Goal: Task Accomplishment & Management: Complete application form

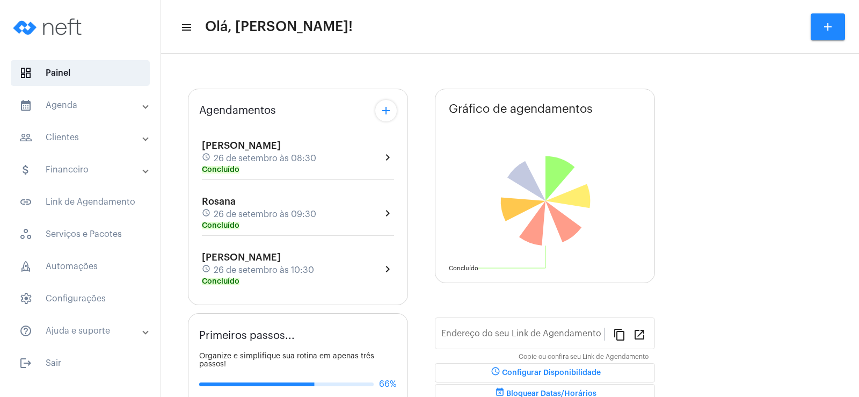
type input "[URL][DOMAIN_NAME][PERSON_NAME]"
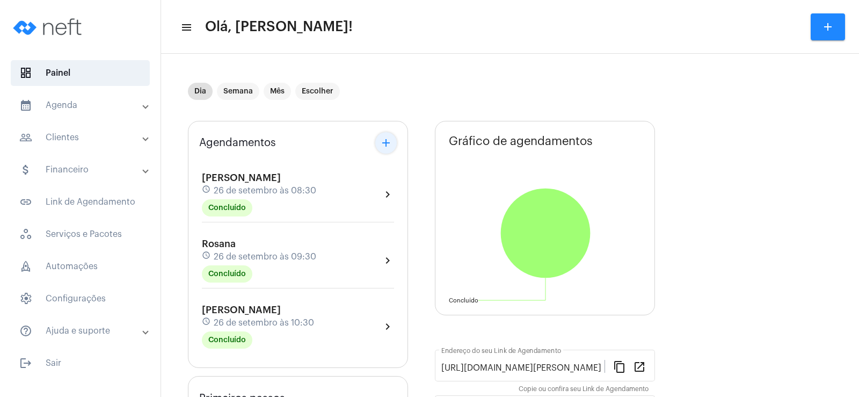
click at [388, 146] on mat-icon "add" at bounding box center [386, 142] width 13 height 13
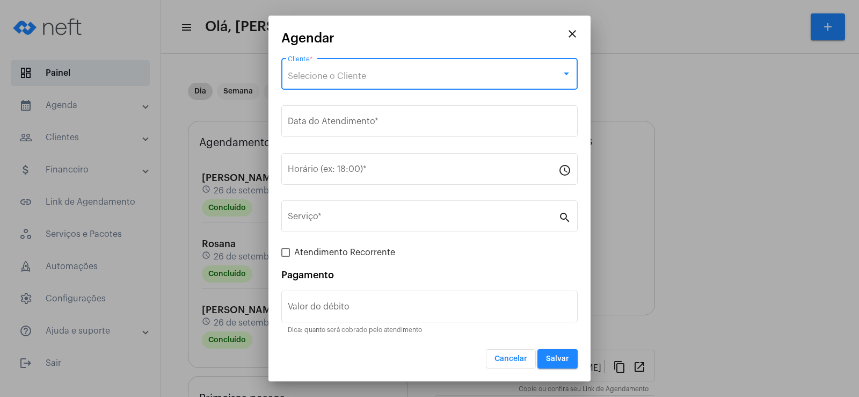
click at [357, 76] on span "Selecione o Cliente" at bounding box center [327, 76] width 78 height 9
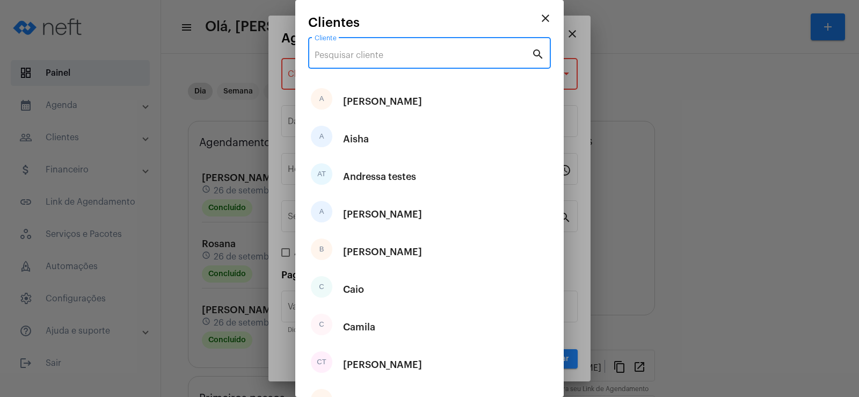
click at [343, 55] on input "Cliente" at bounding box center [423, 55] width 217 height 10
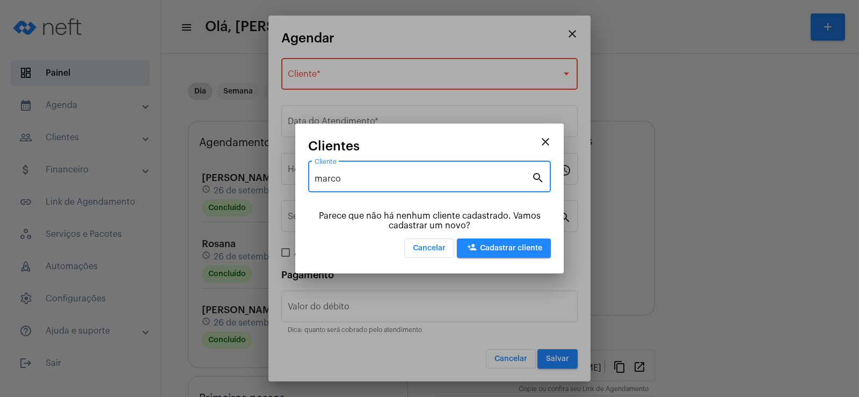
type input "marco"
click at [513, 241] on button "person_add Cadastrar cliente" at bounding box center [504, 247] width 94 height 19
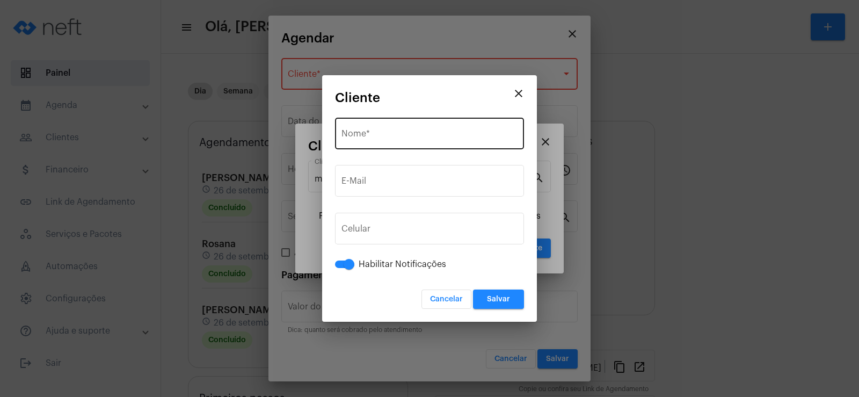
click at [368, 141] on div "Nome *" at bounding box center [430, 132] width 176 height 34
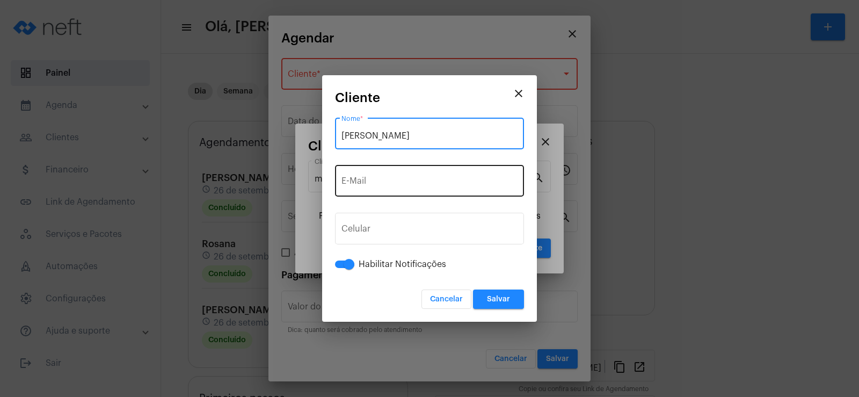
type input "[PERSON_NAME]"
click at [375, 178] on div "E-Mail" at bounding box center [430, 180] width 176 height 34
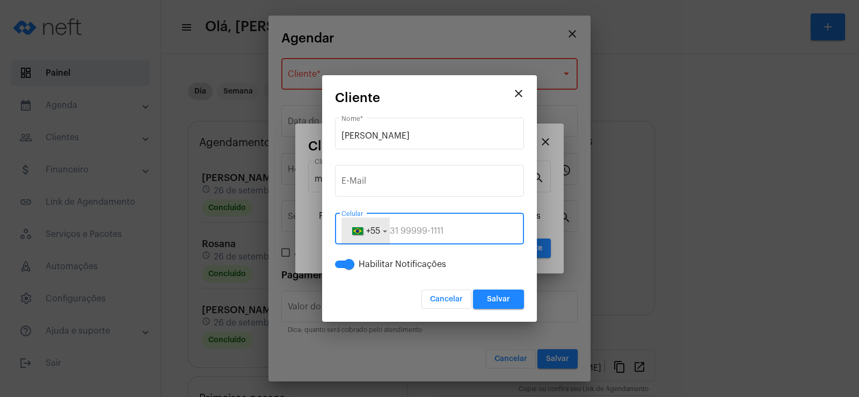
click at [378, 230] on span "+55" at bounding box center [373, 231] width 14 height 9
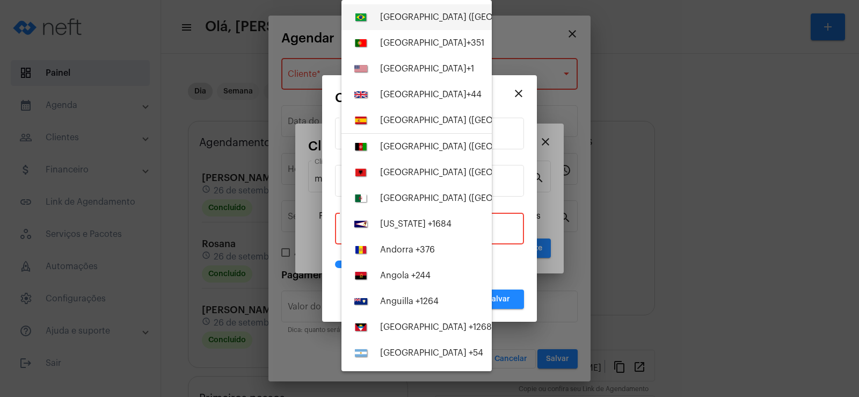
click at [395, 17] on div "[GEOGRAPHIC_DATA] ([GEOGRAPHIC_DATA]) +55" at bounding box center [477, 17] width 194 height 10
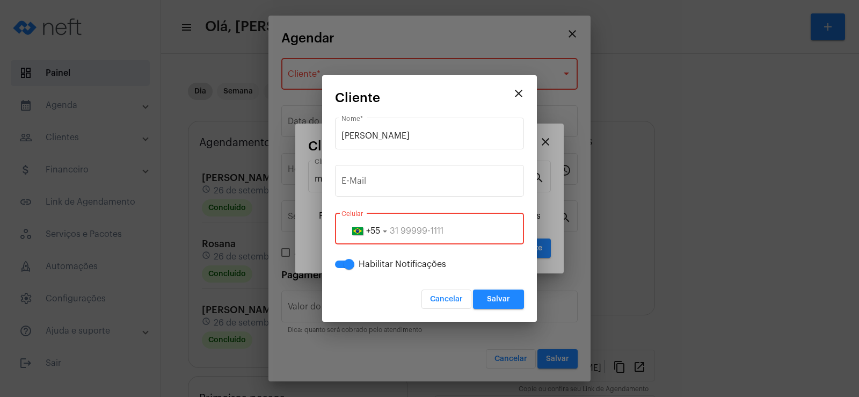
click at [393, 232] on input "tel" at bounding box center [430, 231] width 176 height 10
paste input "15981022364"
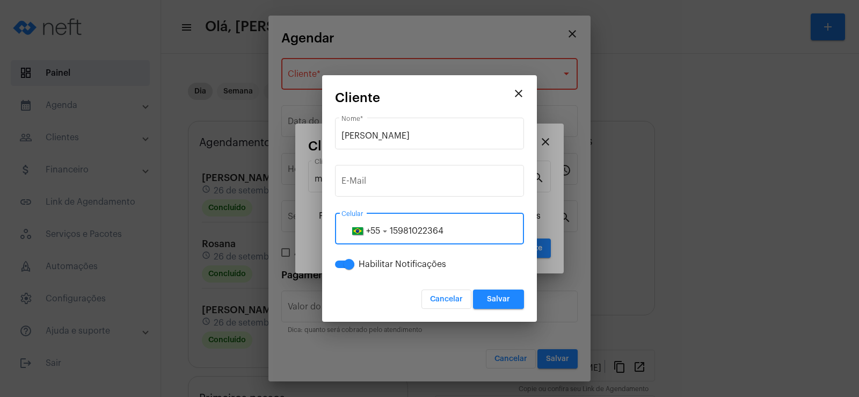
type input "15981022364"
click at [494, 299] on span "Salvar" at bounding box center [498, 299] width 23 height 8
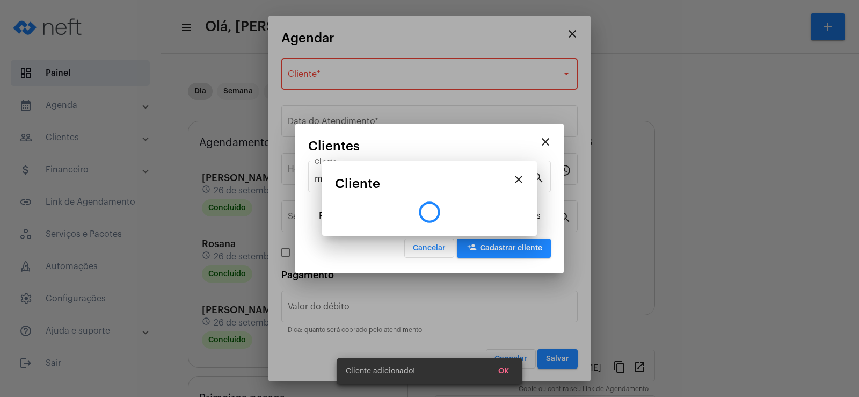
type input "R$"
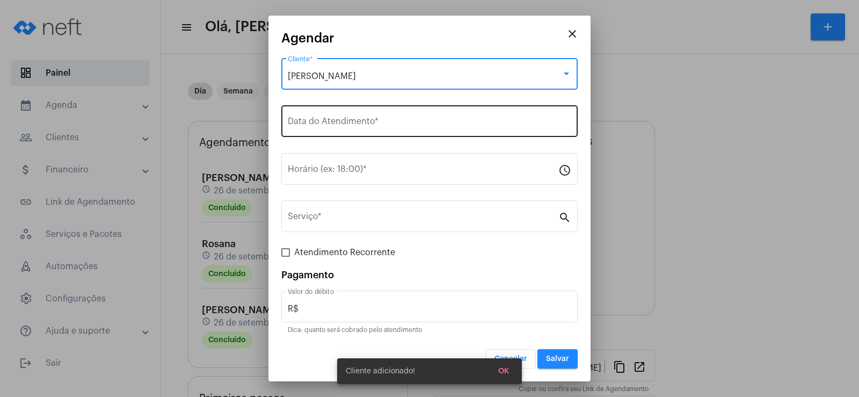
click at [341, 121] on input "Data do Atendimento *" at bounding box center [430, 124] width 284 height 10
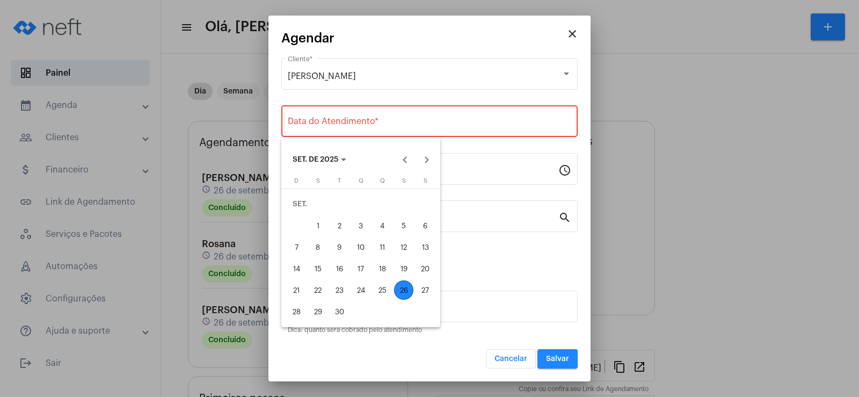
click at [402, 291] on div "26" at bounding box center [403, 289] width 19 height 19
type input "[DATE]"
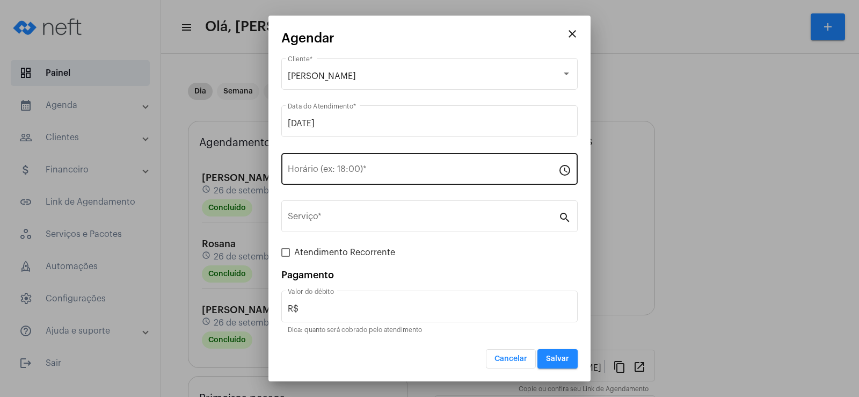
click at [307, 164] on div "Horário (ex: 18:00) *" at bounding box center [423, 168] width 271 height 34
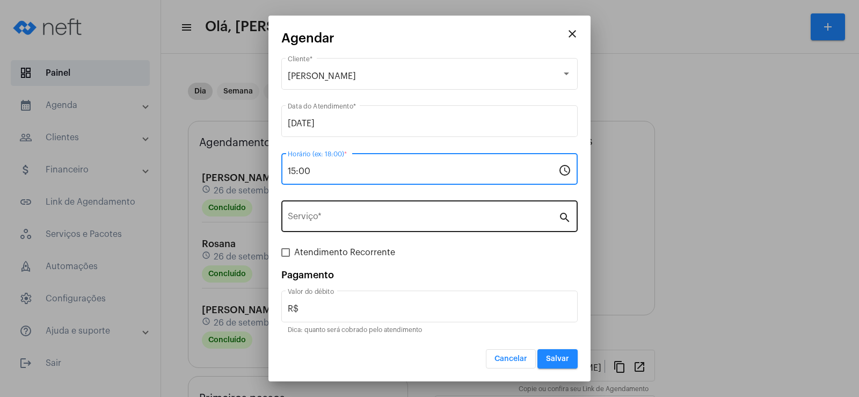
type input "15:00"
click at [356, 213] on div "Serviço *" at bounding box center [423, 215] width 271 height 34
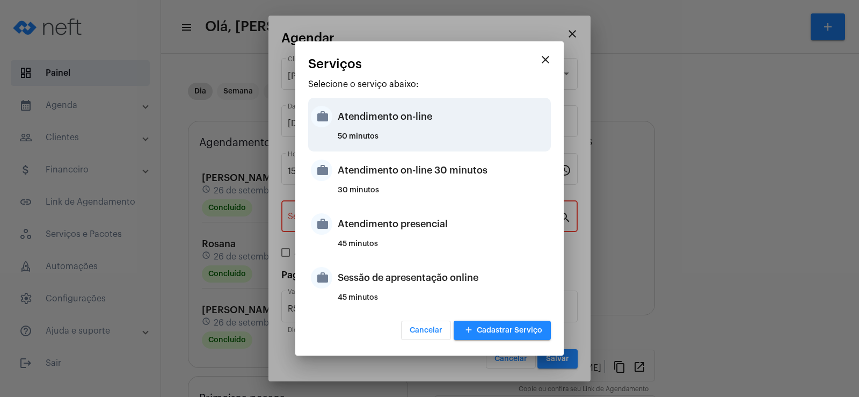
click at [379, 122] on div "Atendimento on-line" at bounding box center [443, 116] width 211 height 32
type input "Atendimento on-line"
type input "R$ 0"
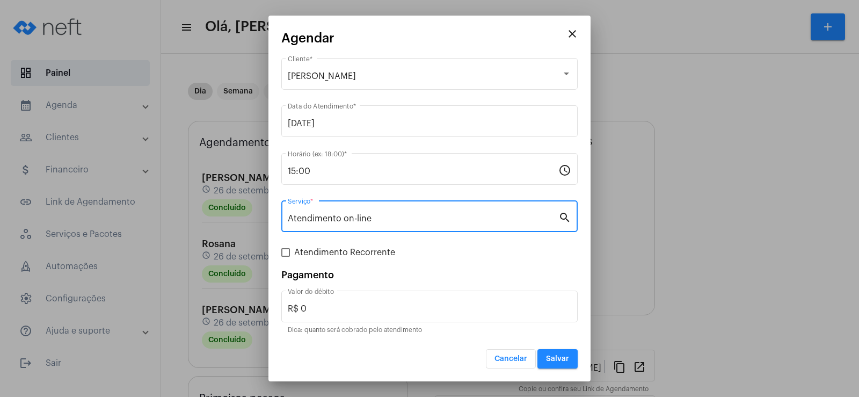
click at [562, 361] on span "Salvar" at bounding box center [557, 359] width 23 height 8
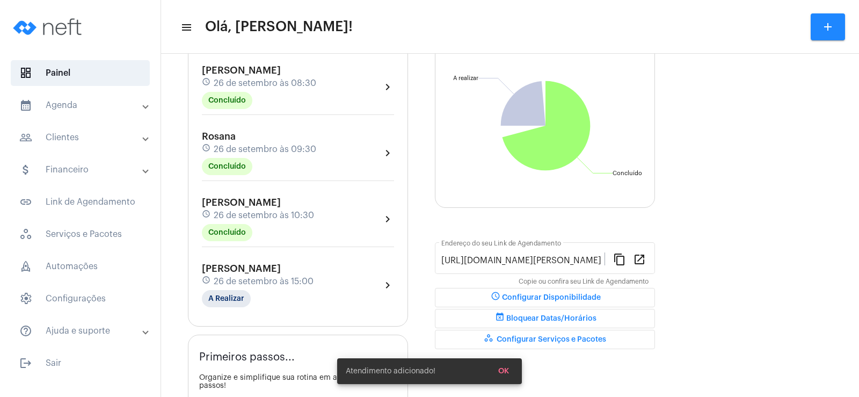
scroll to position [161, 0]
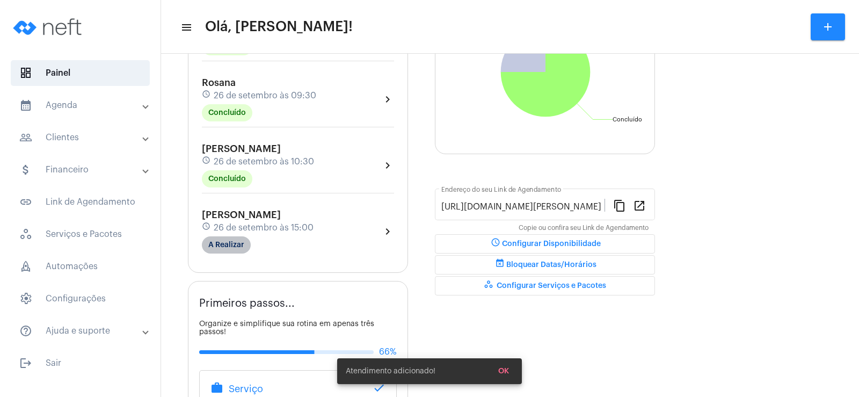
click at [228, 252] on mat-chip "A Realizar" at bounding box center [226, 244] width 49 height 17
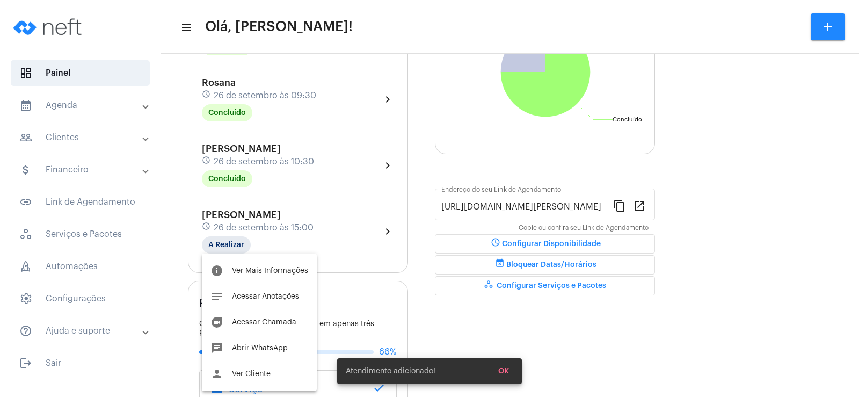
click at [223, 243] on div at bounding box center [429, 198] width 859 height 397
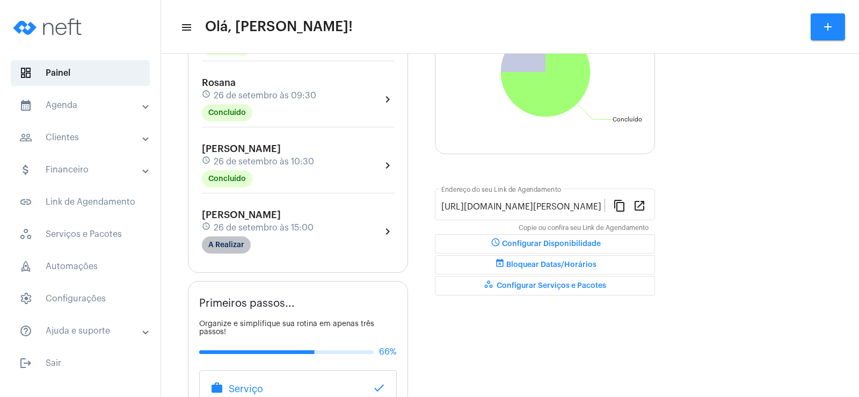
click at [231, 243] on mat-chip "A Realizar" at bounding box center [226, 244] width 49 height 17
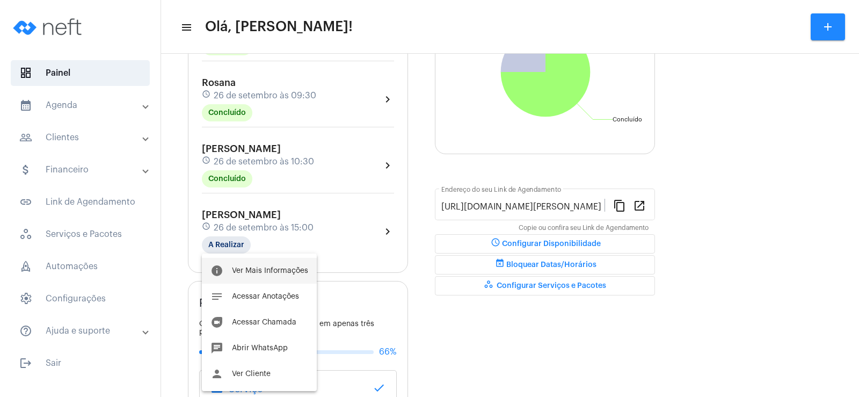
click at [250, 267] on span "Ver Mais Informações" at bounding box center [270, 271] width 76 height 8
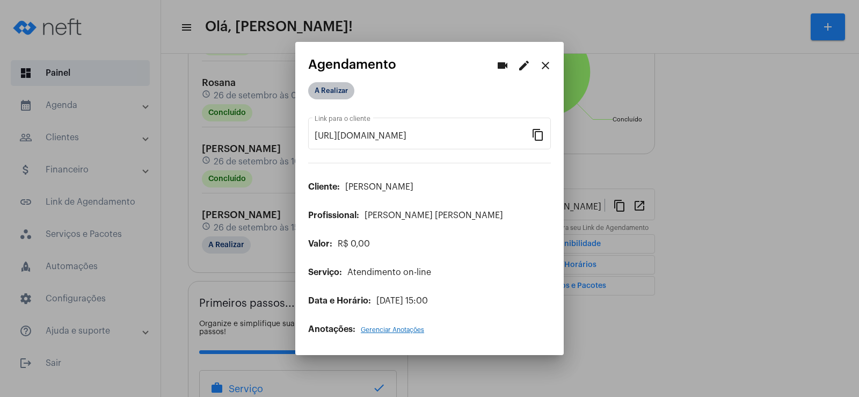
click at [329, 85] on mat-chip "A Realizar" at bounding box center [331, 90] width 46 height 17
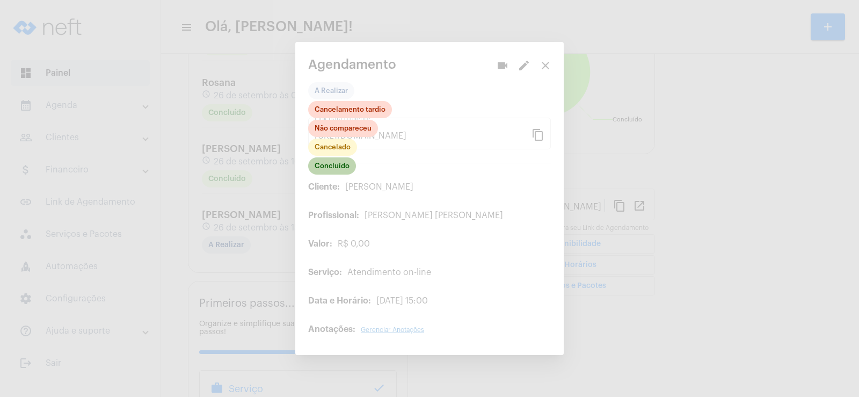
click at [330, 164] on mat-chip "Concluído" at bounding box center [332, 165] width 48 height 17
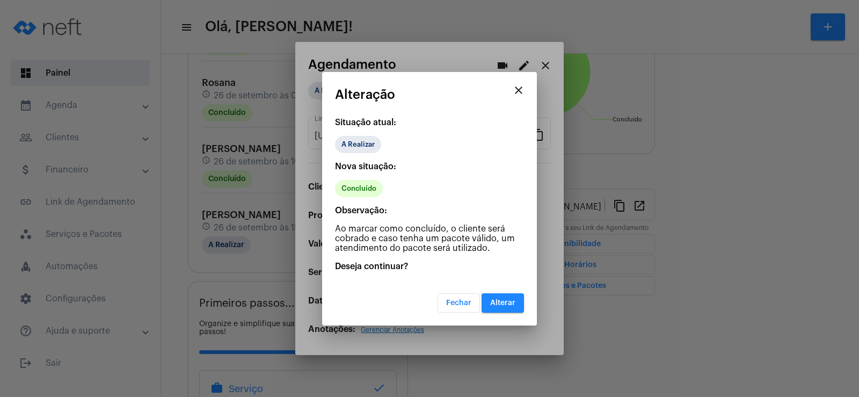
click at [497, 309] on button "Alterar" at bounding box center [503, 302] width 42 height 19
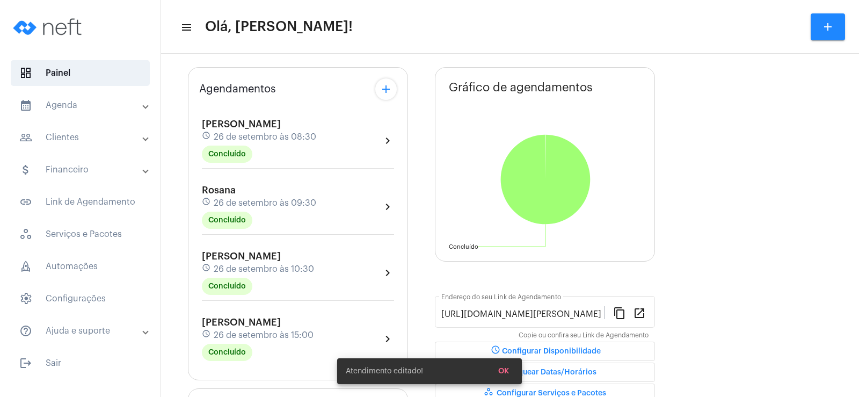
scroll to position [54, 0]
click at [241, 350] on mat-chip "Concluído" at bounding box center [227, 352] width 50 height 17
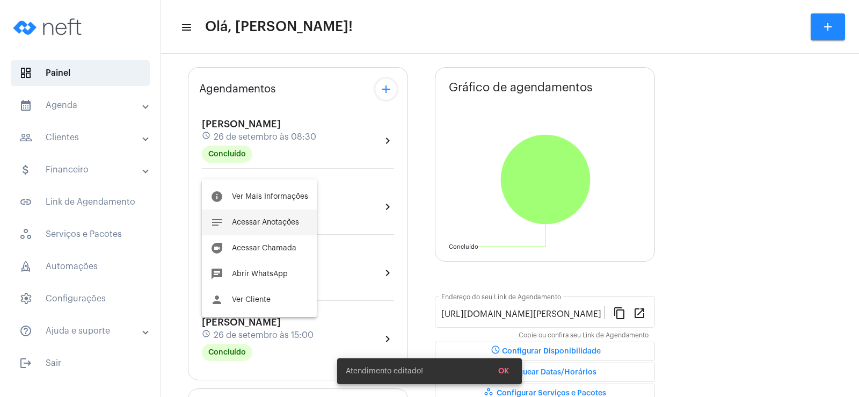
click at [267, 223] on span "Acessar Anotações" at bounding box center [265, 223] width 67 height 8
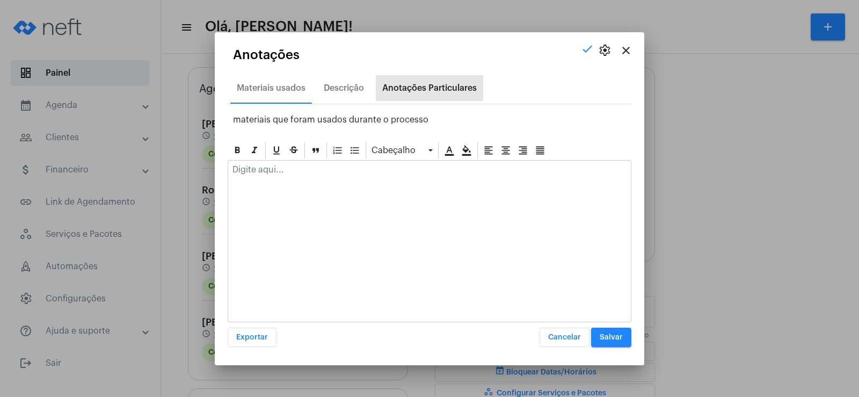
click at [398, 88] on div "Anotações Particulares" at bounding box center [429, 88] width 95 height 10
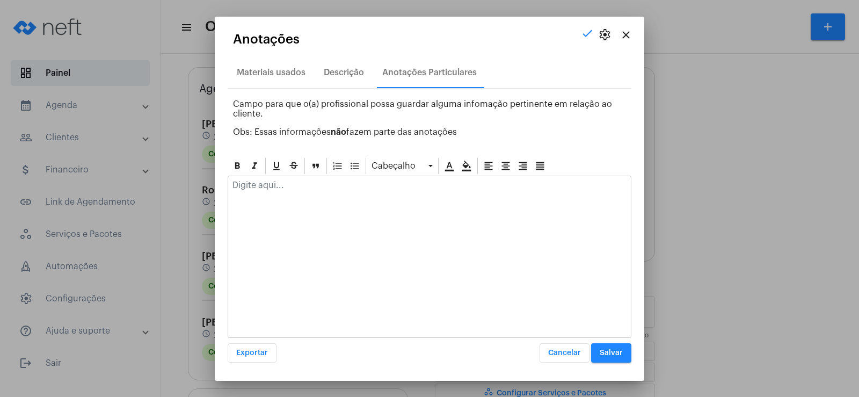
click at [322, 185] on p at bounding box center [430, 185] width 394 height 10
click at [304, 197] on div at bounding box center [429, 188] width 403 height 24
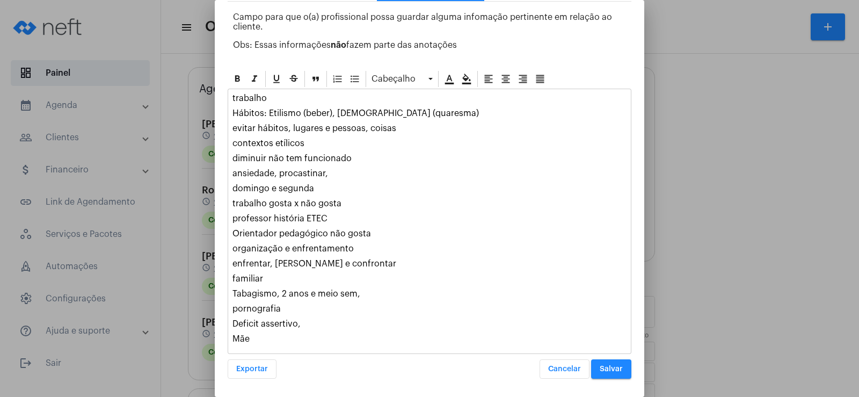
scroll to position [70, 0]
click at [358, 258] on div "trabalho Hábitos: Etilismo (beber), [DEMOGRAPHIC_DATA] (quaresma) evitar hábito…" at bounding box center [429, 221] width 403 height 264
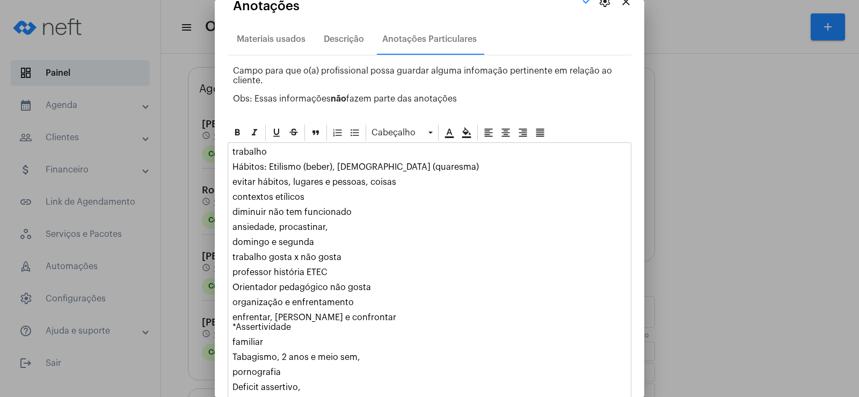
scroll to position [0, 0]
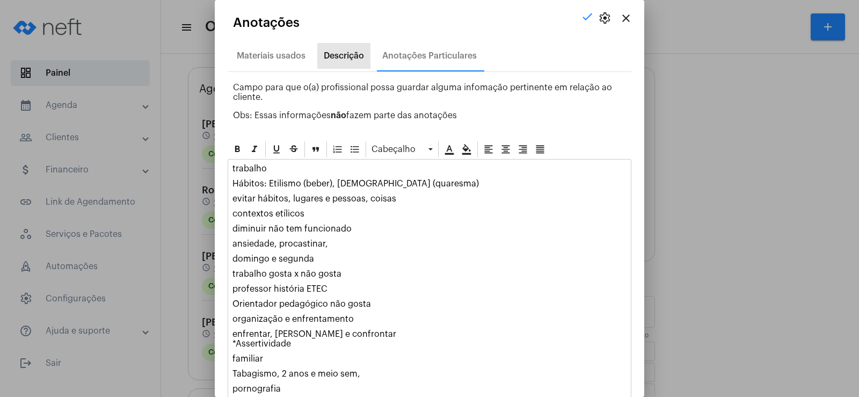
click at [346, 58] on div "Descrição" at bounding box center [344, 56] width 40 height 10
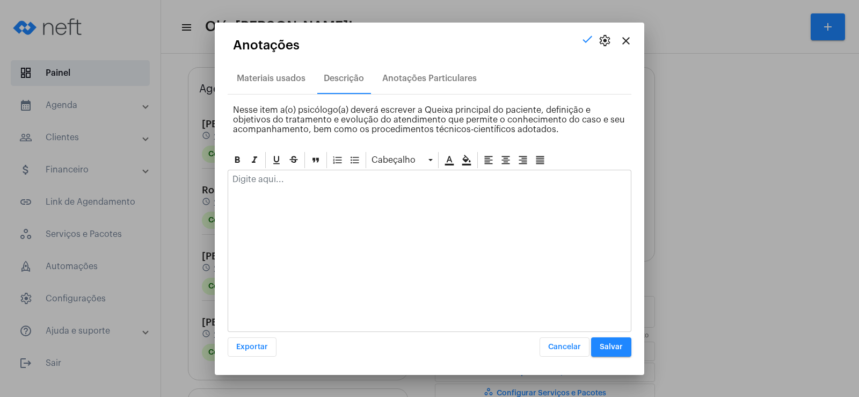
click at [279, 194] on div at bounding box center [430, 251] width 404 height 162
click at [279, 175] on p at bounding box center [430, 180] width 394 height 10
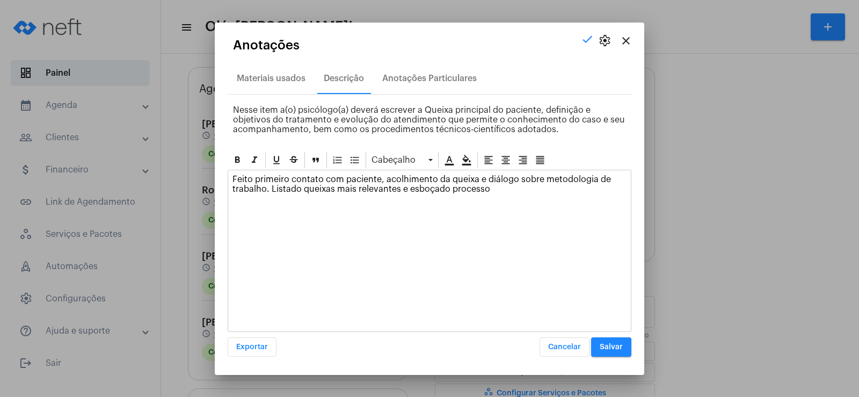
click at [616, 354] on button "Salvar" at bounding box center [611, 346] width 40 height 19
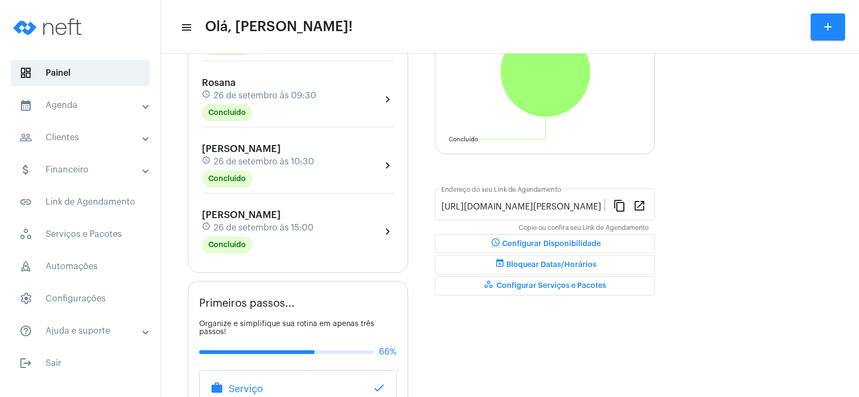
scroll to position [215, 0]
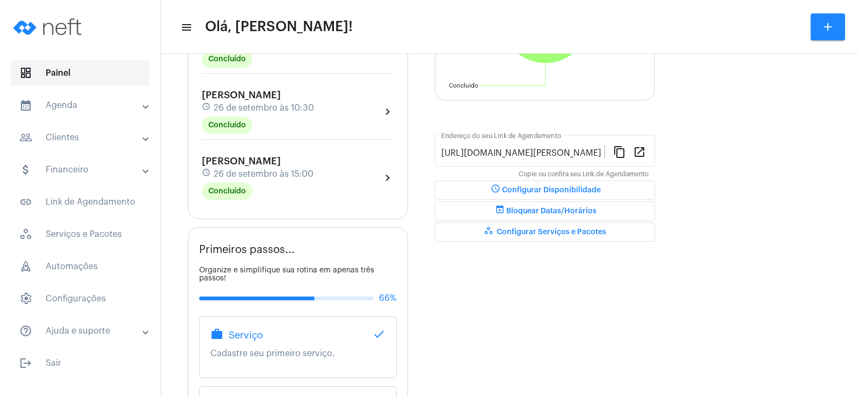
click at [89, 72] on span "dashboard Painel" at bounding box center [80, 73] width 139 height 26
